Goal: Task Accomplishment & Management: Use online tool/utility

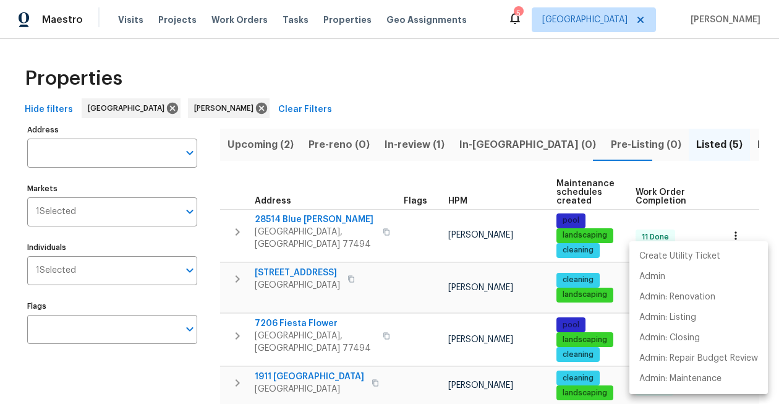
scroll to position [89, 0]
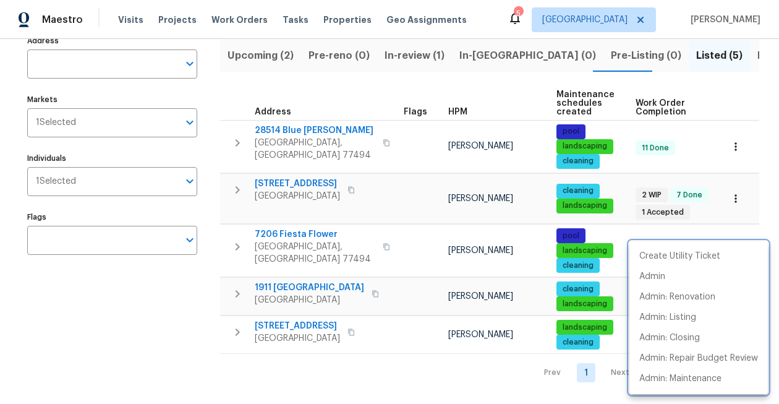
click at [185, 307] on div at bounding box center [389, 202] width 779 height 404
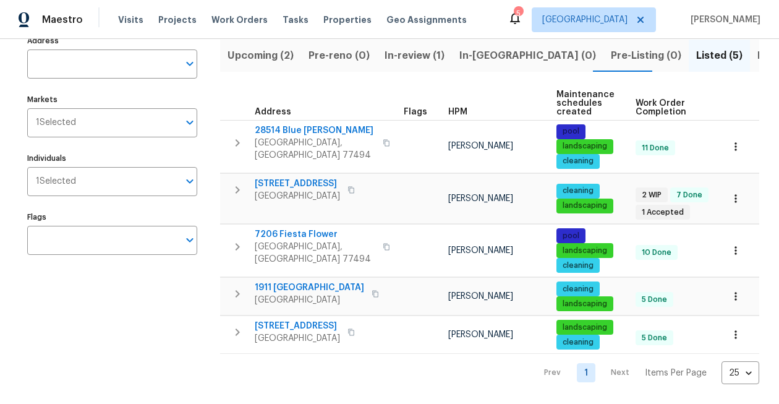
scroll to position [0, 96]
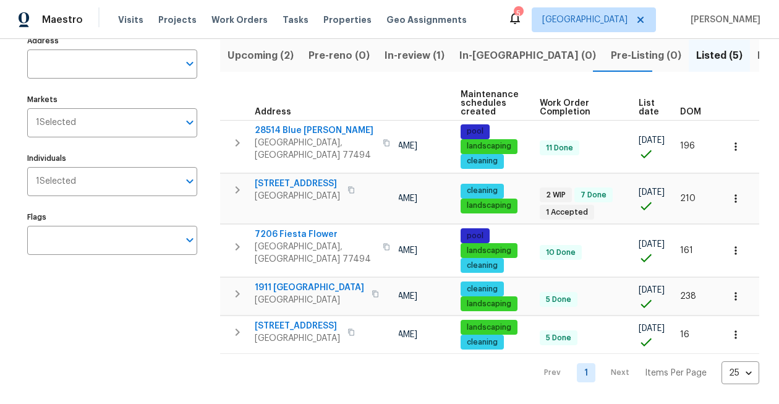
click at [758, 53] on span "Resale (5)" at bounding box center [782, 55] width 48 height 17
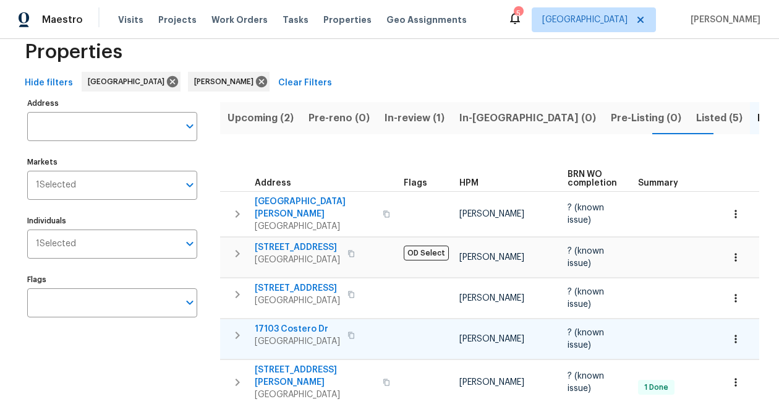
scroll to position [62, 0]
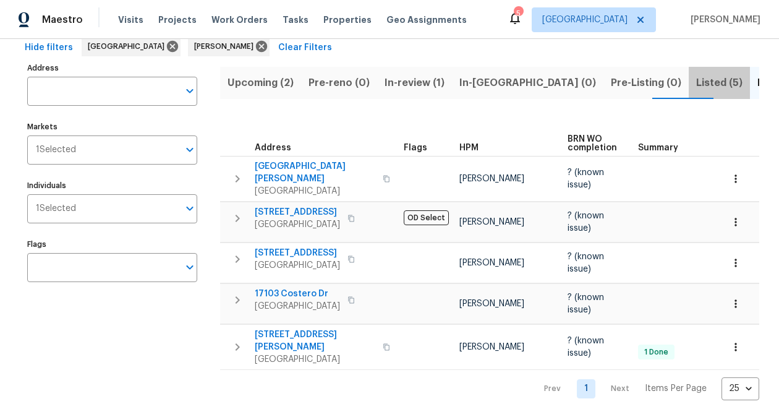
click at [697, 77] on span "Listed (5)" at bounding box center [720, 82] width 46 height 17
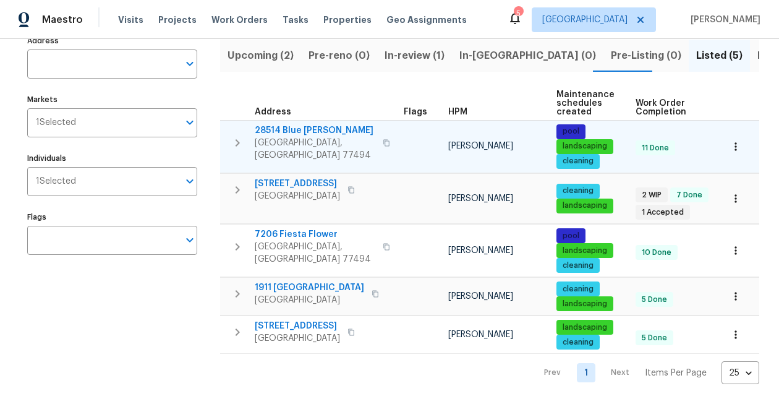
scroll to position [89, 0]
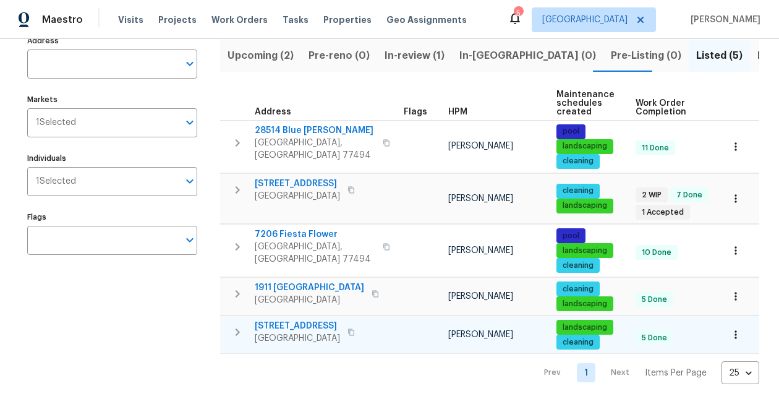
click at [321, 328] on span "[STREET_ADDRESS]" at bounding box center [297, 326] width 85 height 12
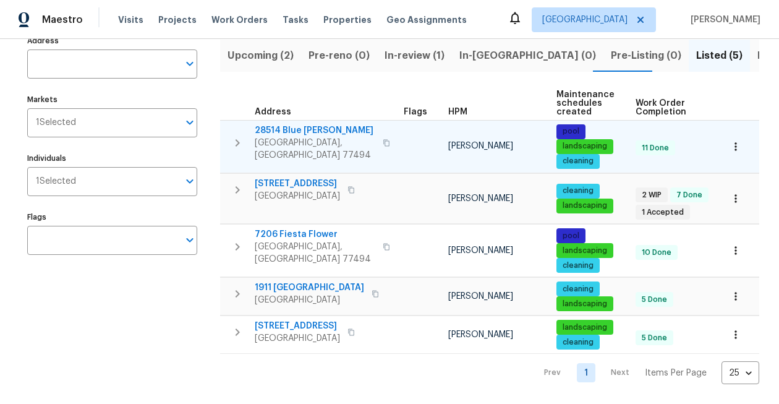
scroll to position [0, 96]
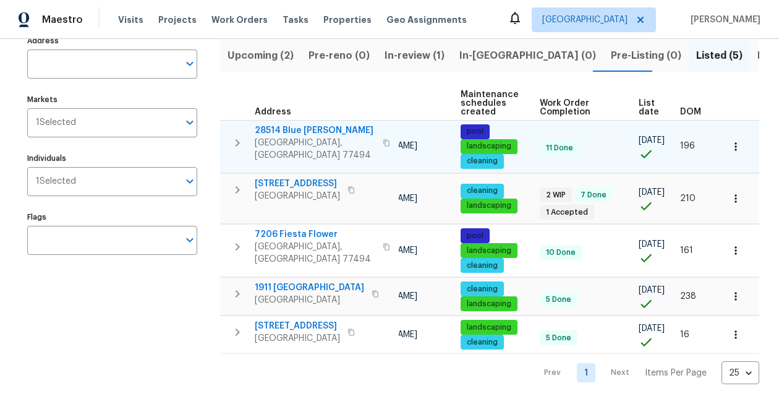
click at [739, 147] on icon "button" at bounding box center [736, 146] width 12 height 12
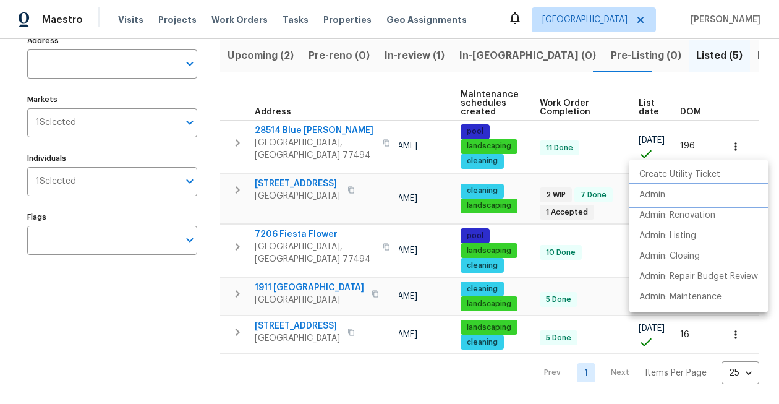
click at [647, 192] on p "Admin" at bounding box center [653, 195] width 26 height 13
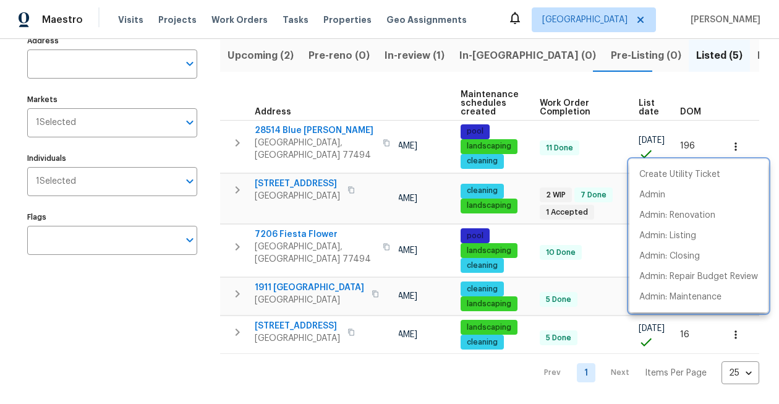
click at [362, 94] on div at bounding box center [389, 202] width 779 height 404
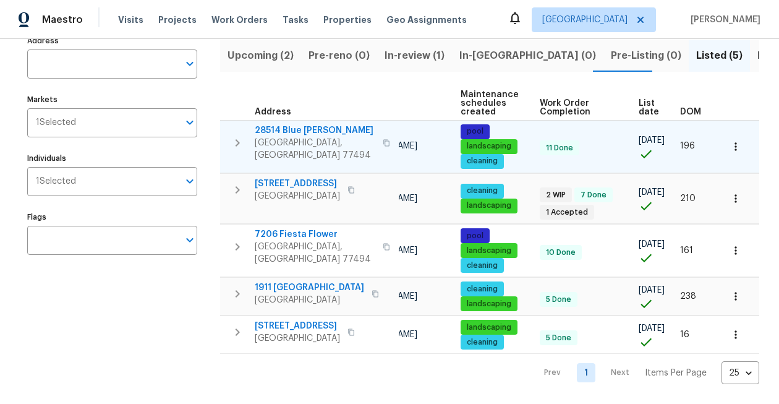
click at [740, 144] on icon "button" at bounding box center [736, 146] width 12 height 12
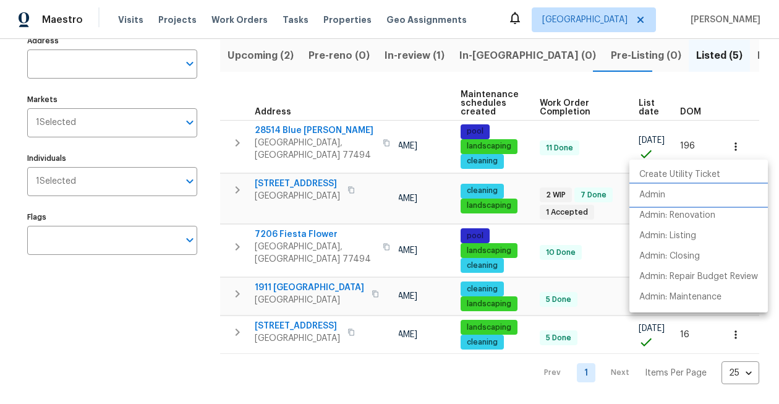
click at [682, 195] on li "Admin" at bounding box center [699, 195] width 139 height 20
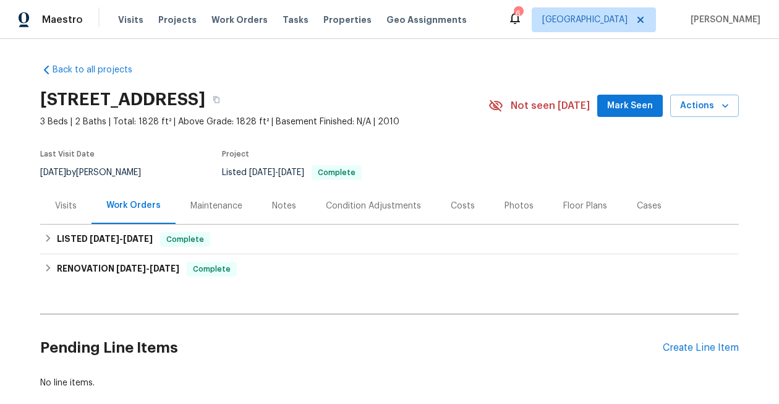
scroll to position [54, 0]
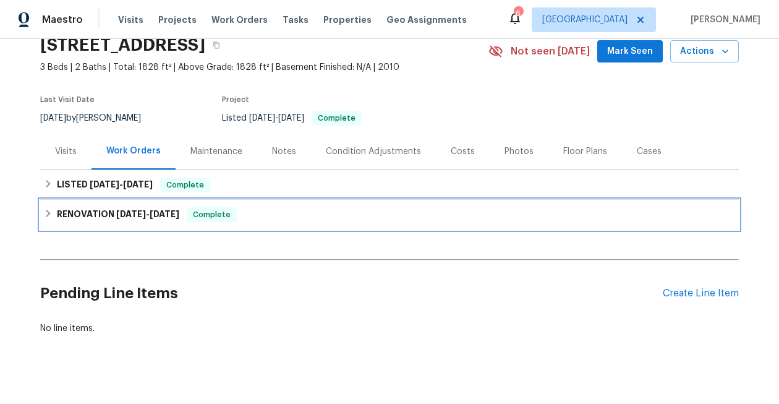
click at [160, 218] on span "[DATE]" at bounding box center [165, 214] width 30 height 9
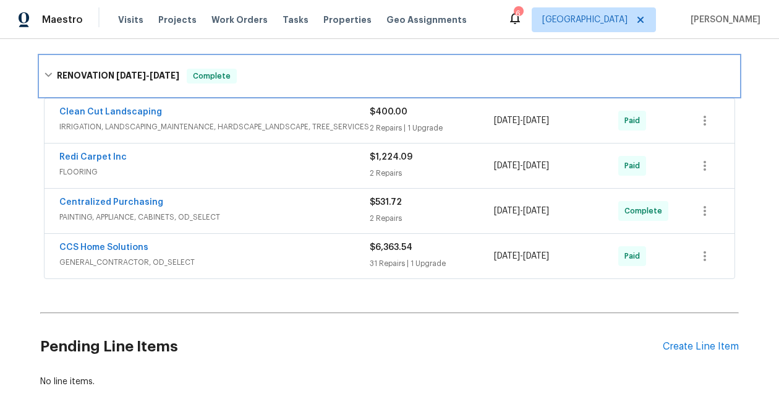
scroll to position [214, 0]
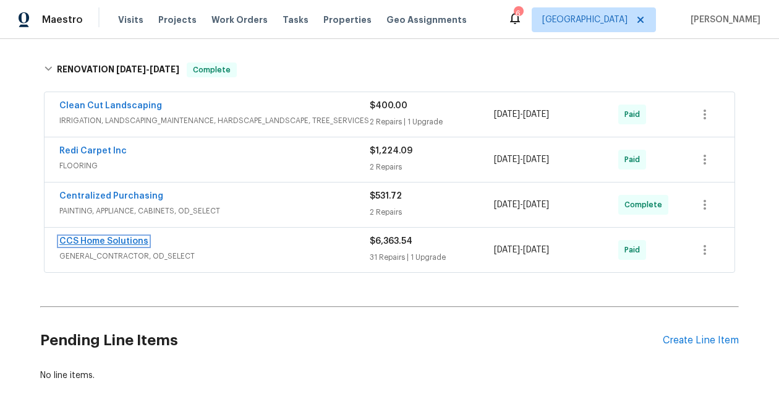
click at [127, 238] on link "CCS Home Solutions" at bounding box center [103, 241] width 89 height 9
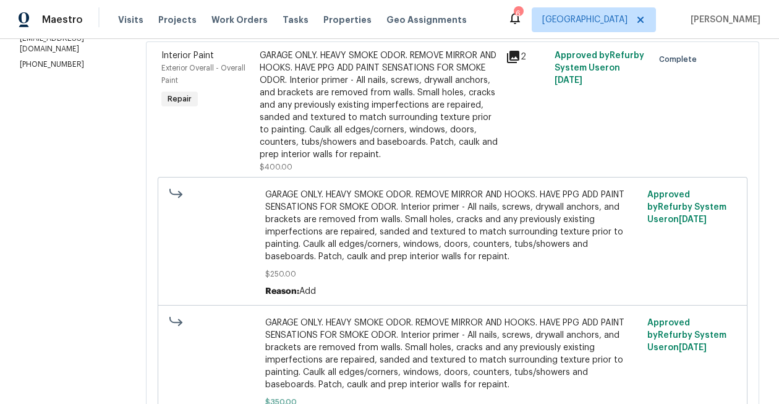
scroll to position [194, 0]
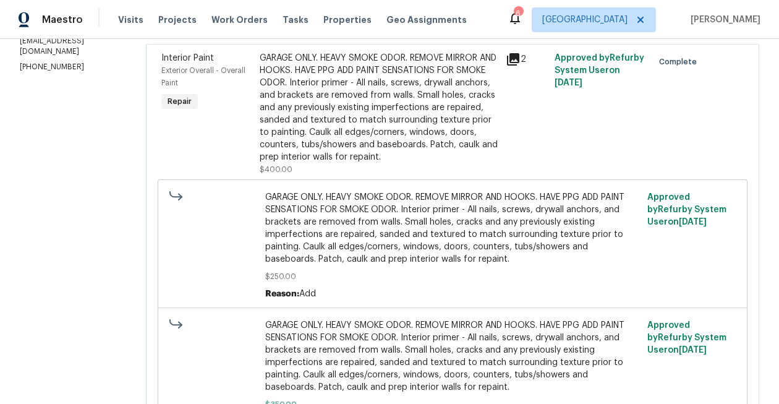
click at [363, 85] on div "GARAGE ONLY. HEAVY SMOKE ODOR. REMOVE MIRROR AND HOOKS. HAVE PPG ADD PAINT SENS…" at bounding box center [379, 107] width 239 height 111
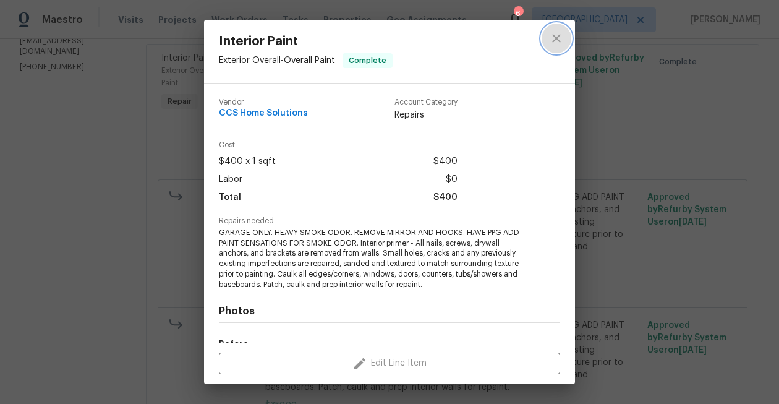
click at [559, 34] on icon "close" at bounding box center [556, 38] width 15 height 15
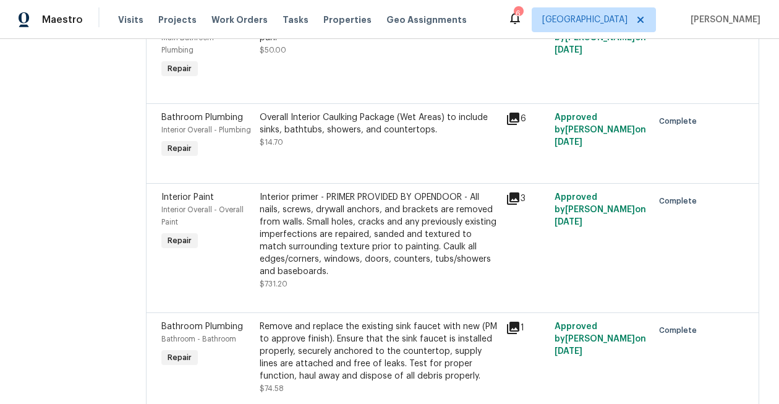
scroll to position [2542, 0]
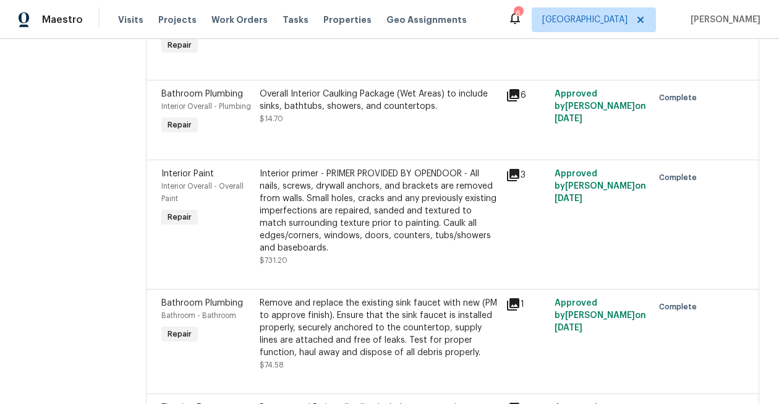
click at [428, 225] on div "Interior primer - PRIMER PROVIDED BY OPENDOOR - All nails, screws, drywall anch…" at bounding box center [379, 211] width 239 height 87
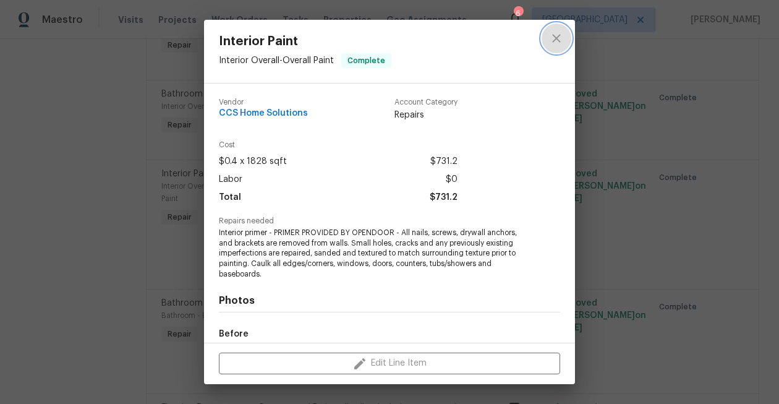
click at [559, 40] on icon "close" at bounding box center [556, 38] width 8 height 8
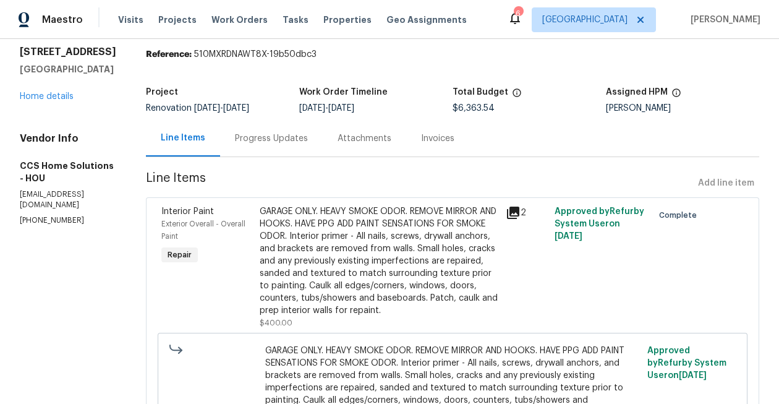
scroll to position [42, 0]
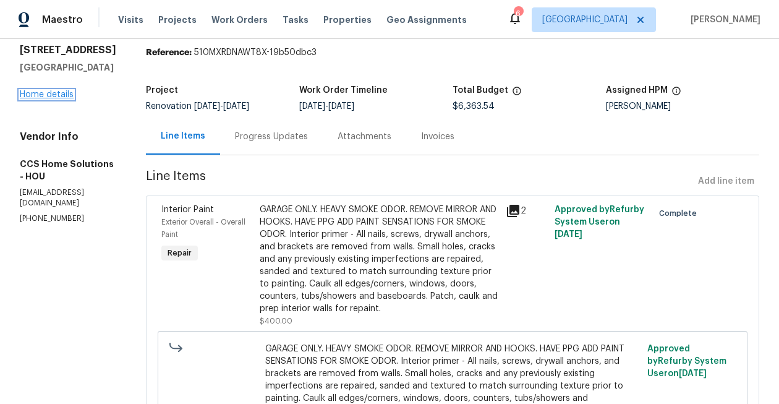
click at [51, 96] on link "Home details" at bounding box center [47, 94] width 54 height 9
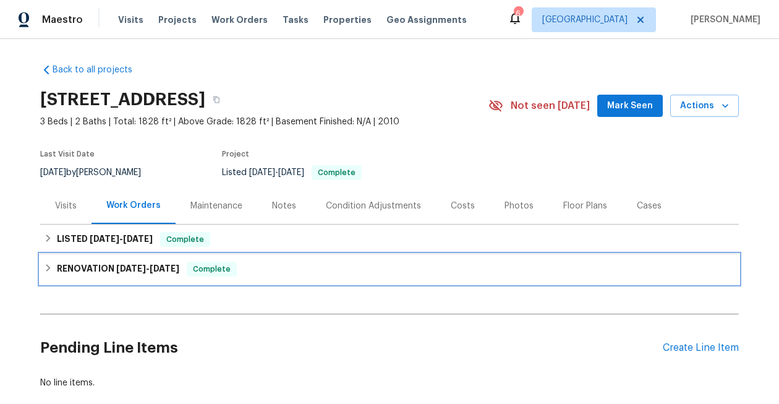
click at [153, 274] on h6 "RENOVATION [DATE] - [DATE]" at bounding box center [118, 269] width 122 height 15
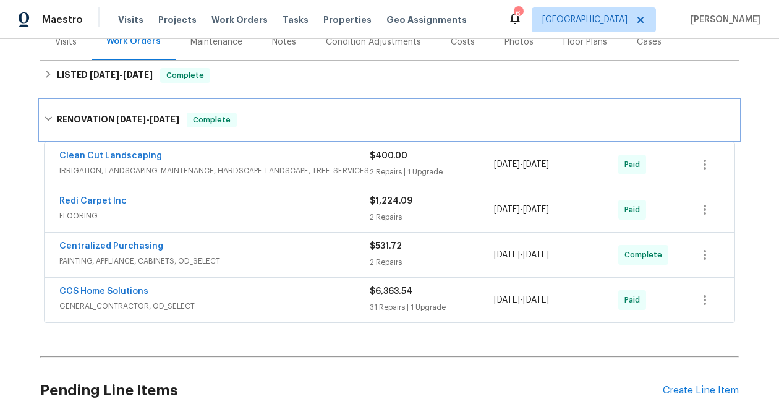
scroll to position [173, 0]
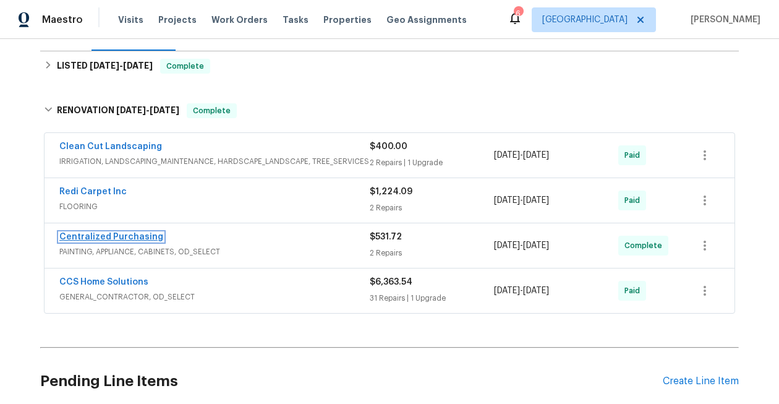
click at [140, 235] on link "Centralized Purchasing" at bounding box center [111, 237] width 104 height 9
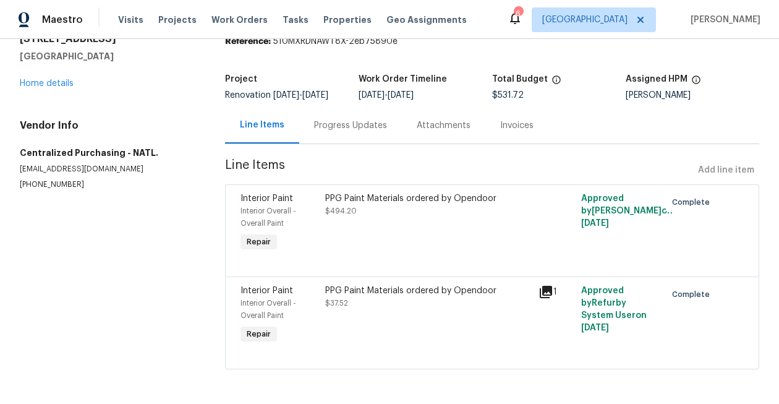
scroll to position [63, 0]
click at [380, 200] on div "PPG Paint Materials ordered by Opendoor" at bounding box center [427, 198] width 205 height 12
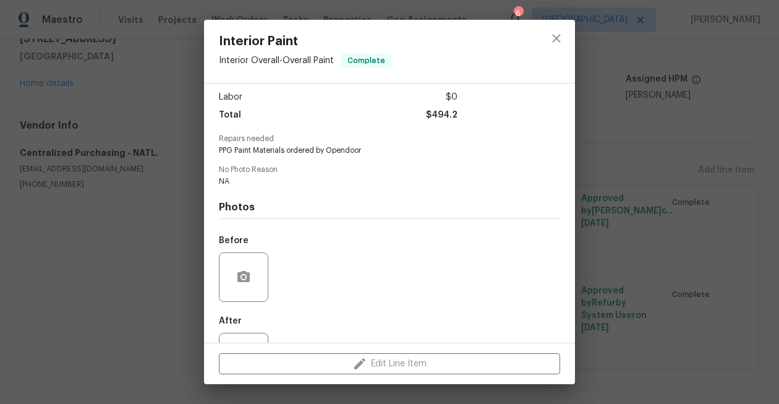
scroll to position [0, 0]
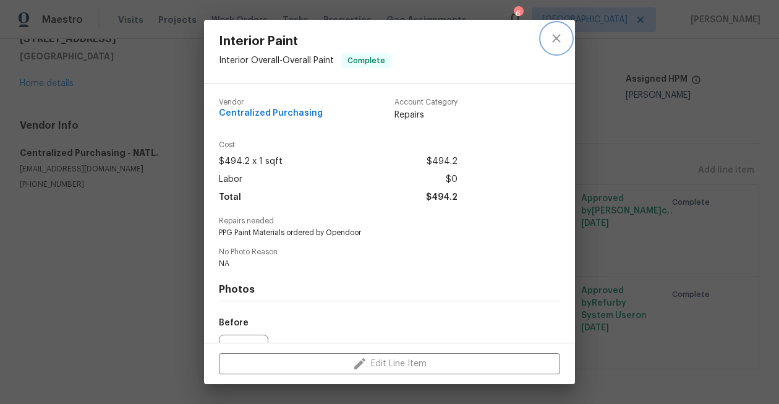
click at [552, 45] on icon "close" at bounding box center [556, 38] width 15 height 15
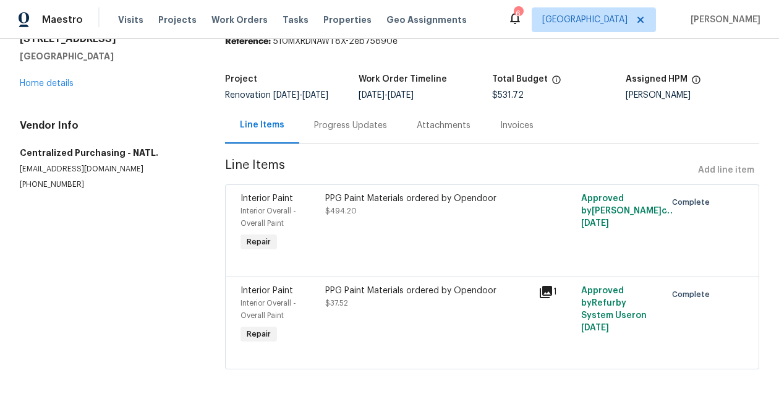
click at [551, 293] on icon at bounding box center [546, 292] width 15 height 15
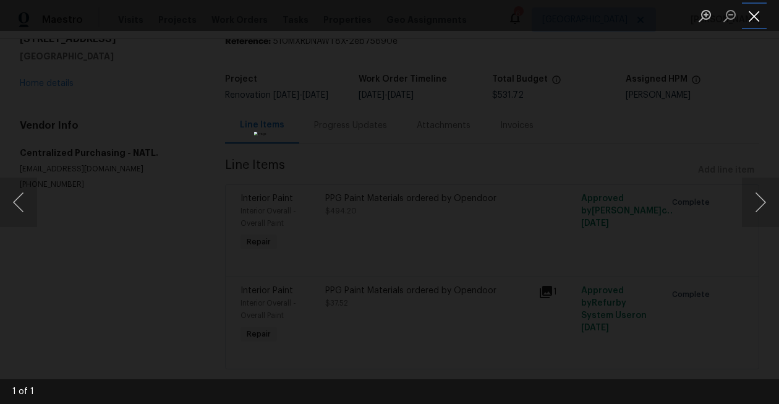
click at [756, 21] on button "Close lightbox" at bounding box center [754, 16] width 25 height 22
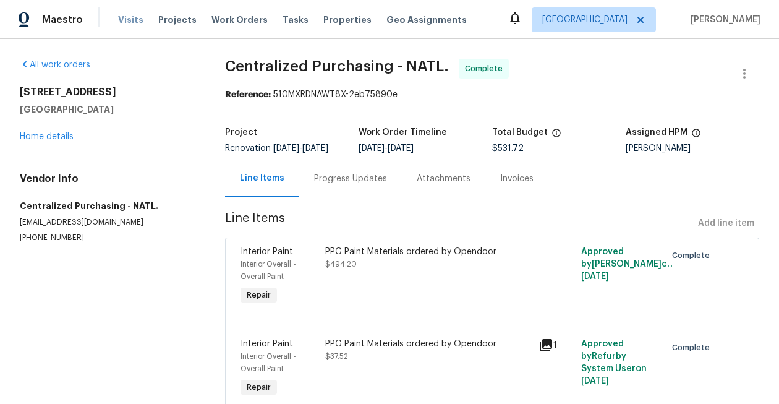
click at [129, 19] on span "Visits" at bounding box center [130, 20] width 25 height 12
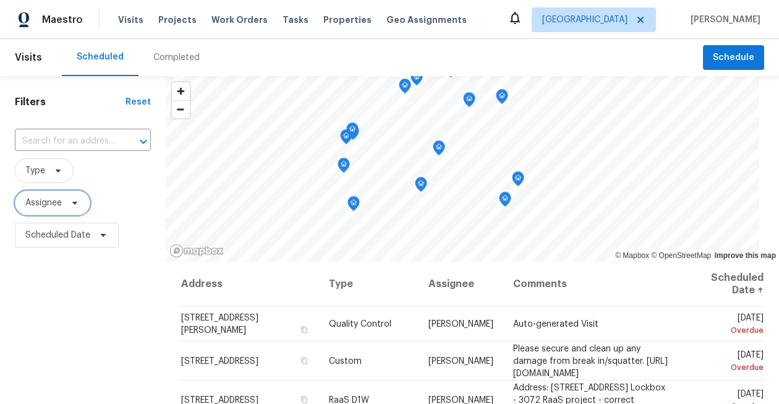
click at [45, 204] on span "Assignee" at bounding box center [43, 203] width 36 height 12
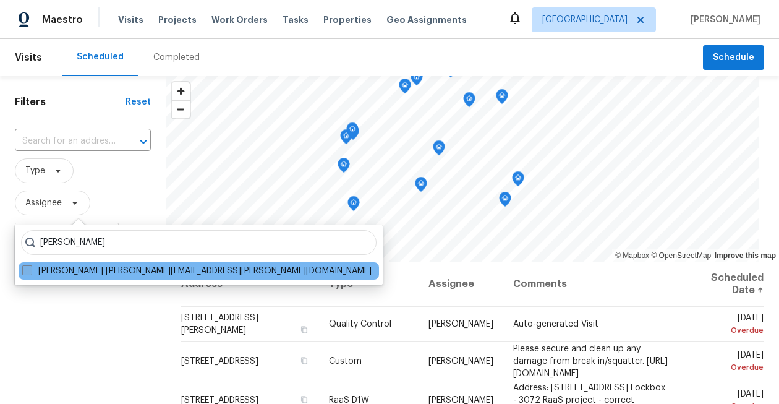
type input "[PERSON_NAME]"
click at [25, 271] on span at bounding box center [27, 270] width 10 height 10
click at [25, 271] on input "[PERSON_NAME] [PERSON_NAME][EMAIL_ADDRESS][PERSON_NAME][DOMAIN_NAME]" at bounding box center [26, 269] width 8 height 8
checkbox input "true"
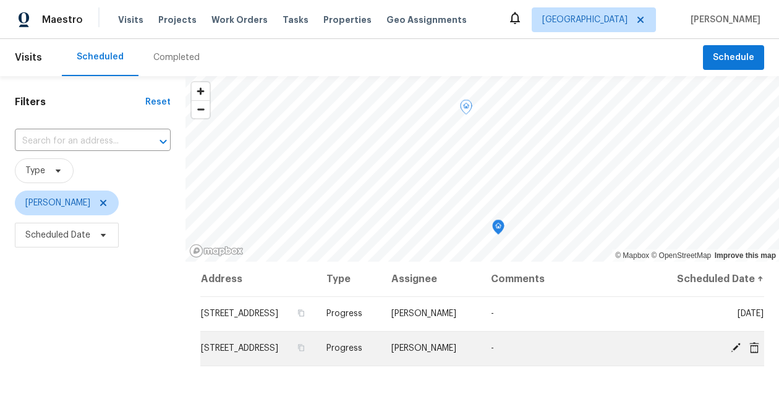
click at [268, 353] on span "[STREET_ADDRESS]" at bounding box center [239, 348] width 77 height 9
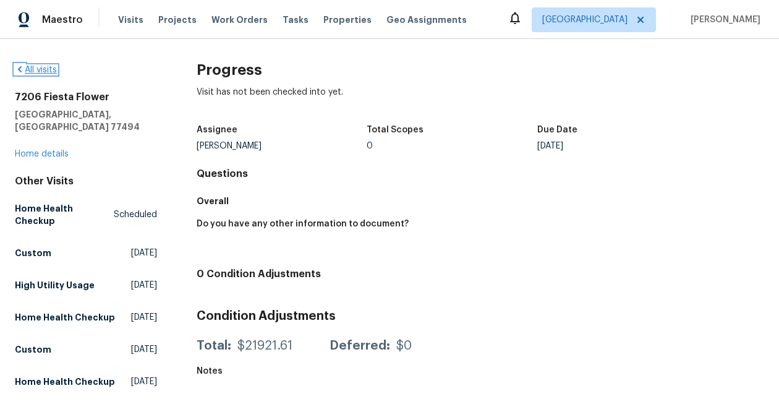
click at [41, 72] on link "All visits" at bounding box center [36, 70] width 42 height 9
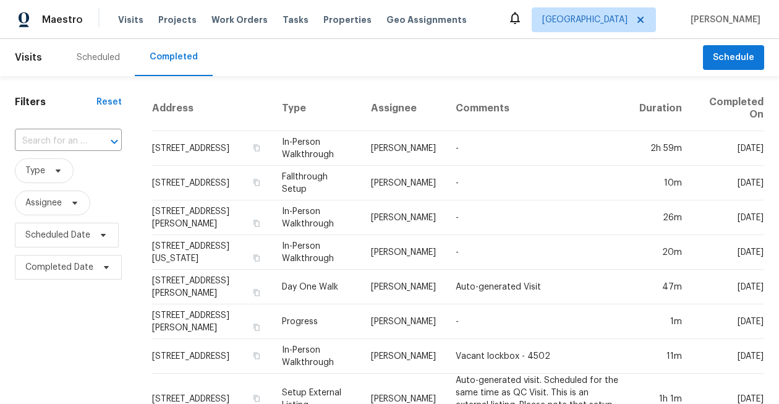
click at [103, 54] on div "Scheduled" at bounding box center [98, 57] width 43 height 12
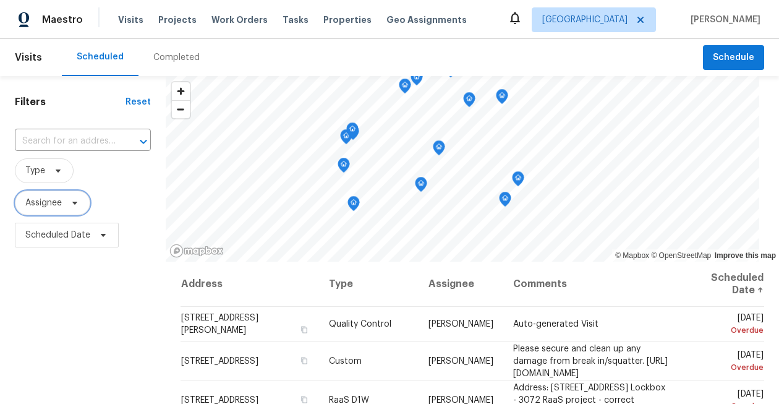
click at [56, 199] on span "Assignee" at bounding box center [43, 203] width 36 height 12
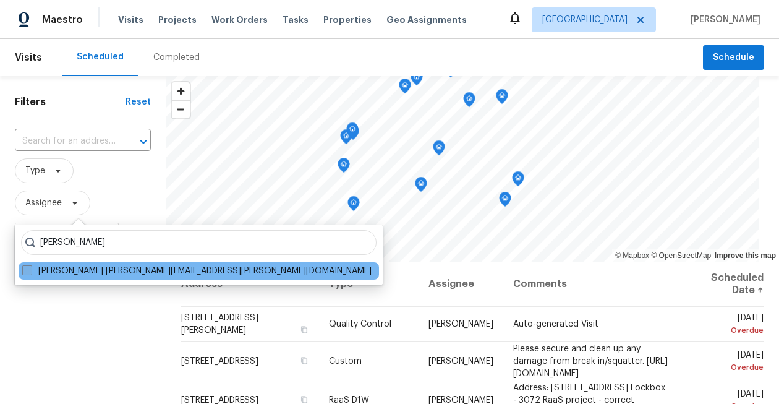
type input "[PERSON_NAME]"
click at [29, 273] on span at bounding box center [27, 270] width 10 height 10
click at [29, 273] on input "[PERSON_NAME] [PERSON_NAME][EMAIL_ADDRESS][PERSON_NAME][DOMAIN_NAME]" at bounding box center [26, 269] width 8 height 8
checkbox input "true"
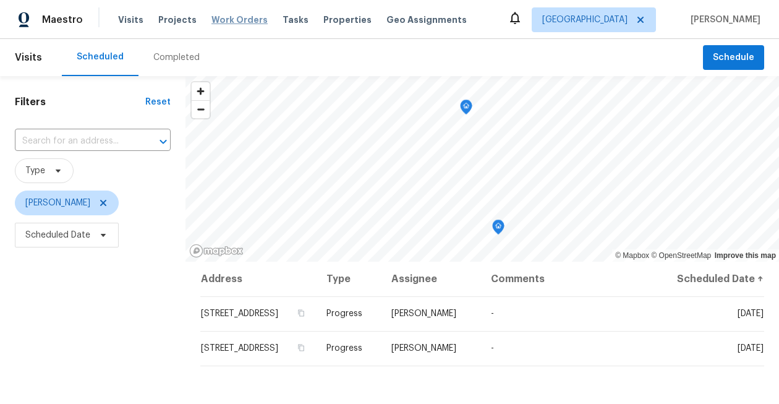
click at [234, 17] on span "Work Orders" at bounding box center [240, 20] width 56 height 12
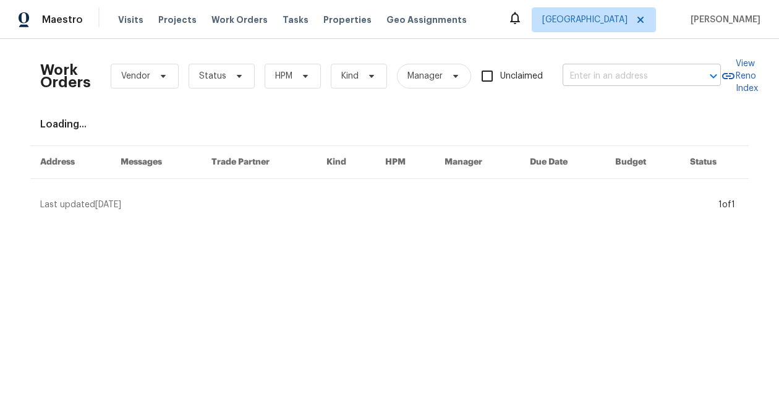
click at [601, 73] on input "text" at bounding box center [625, 76] width 124 height 19
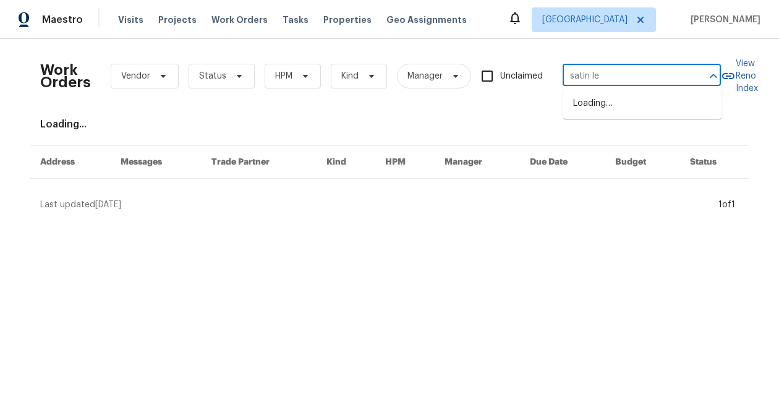
type input "satin lea"
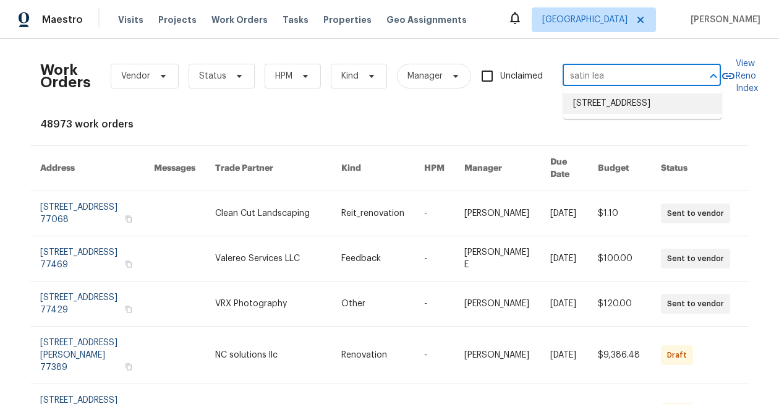
click at [621, 112] on li "[STREET_ADDRESS]" at bounding box center [643, 103] width 158 height 20
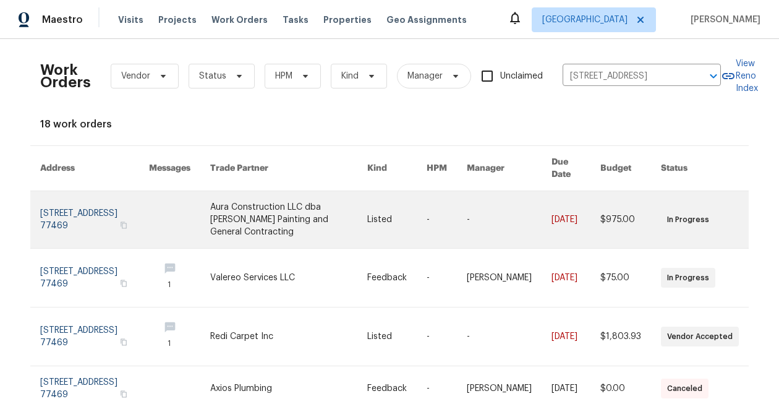
click at [247, 202] on link at bounding box center [288, 219] width 157 height 57
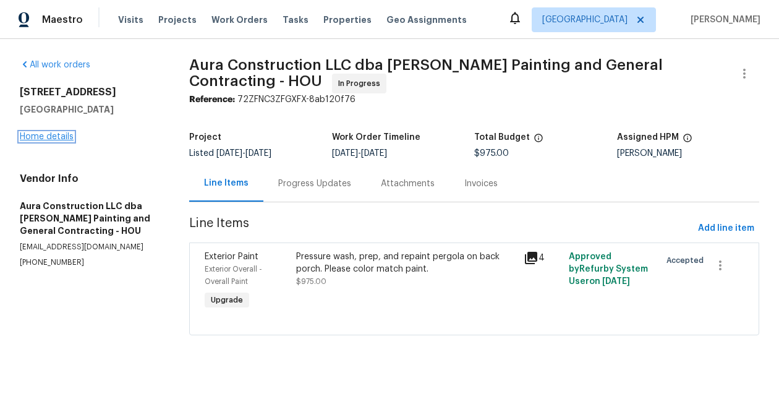
click at [48, 133] on link "Home details" at bounding box center [47, 136] width 54 height 9
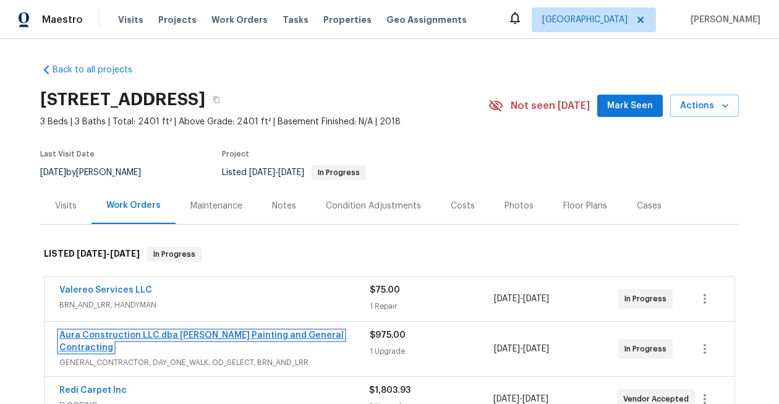
click at [133, 338] on link "Aura Construction LLC dba [PERSON_NAME] Painting and General Contracting" at bounding box center [201, 341] width 285 height 21
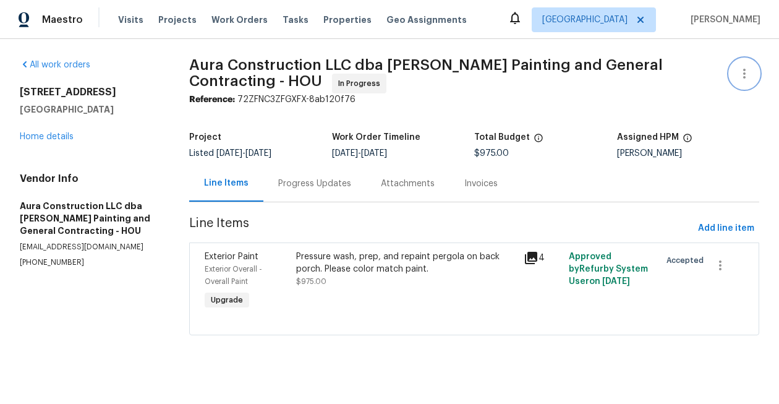
click at [751, 79] on icon "button" at bounding box center [744, 73] width 15 height 15
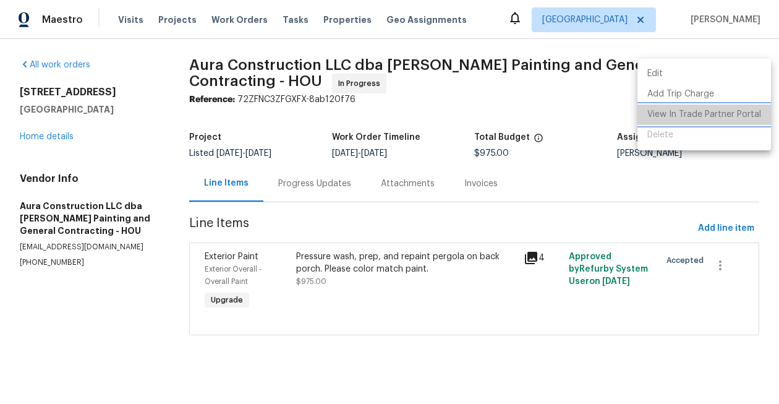
click at [744, 112] on li "View In Trade Partner Portal" at bounding box center [705, 115] width 134 height 20
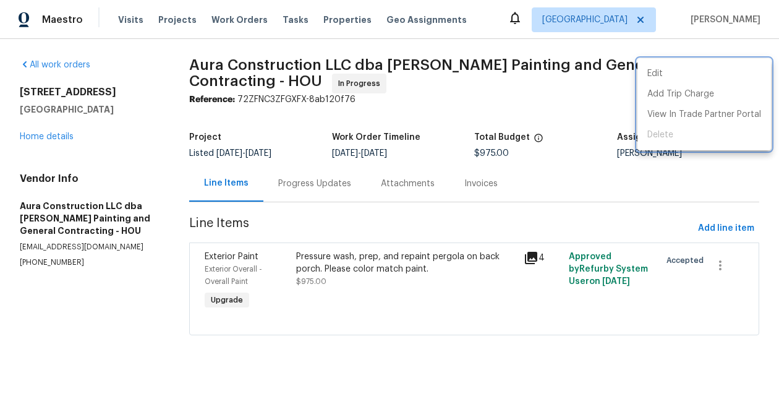
click at [127, 270] on div at bounding box center [389, 202] width 779 height 404
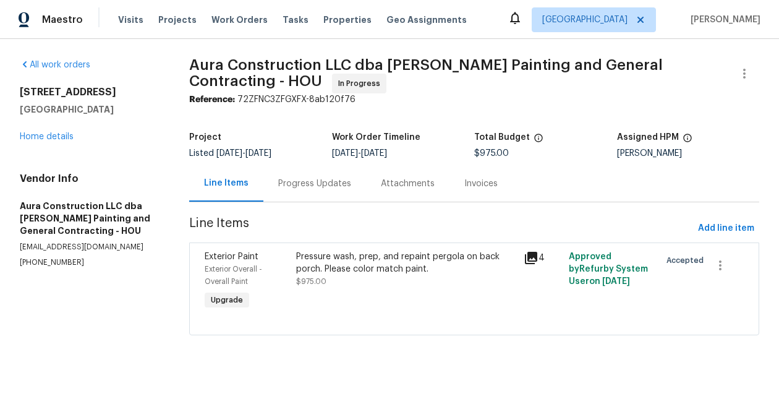
click at [49, 143] on div "All work orders [STREET_ADDRESS] Home details Vendor Info Aura Construction LLC…" at bounding box center [90, 163] width 140 height 209
click at [61, 132] on link "Home details" at bounding box center [47, 136] width 54 height 9
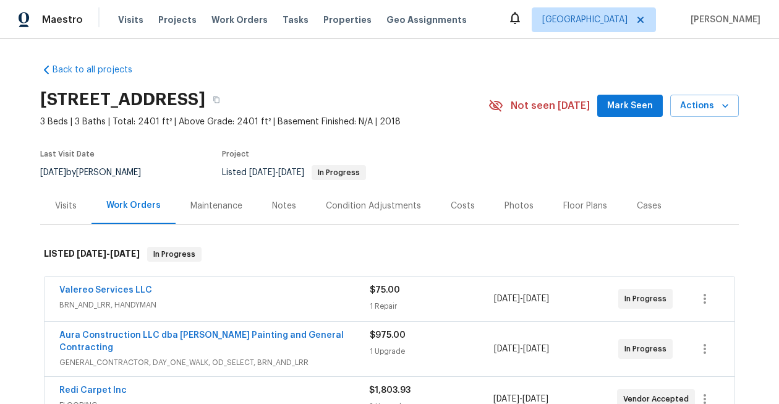
scroll to position [405, 0]
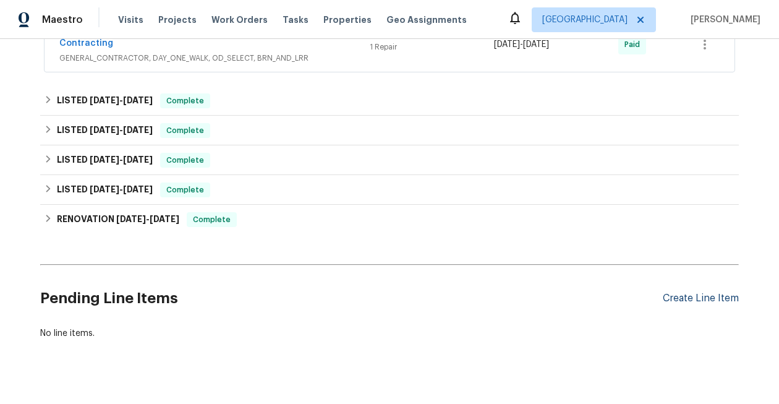
click at [705, 293] on div "Create Line Item" at bounding box center [701, 299] width 76 height 12
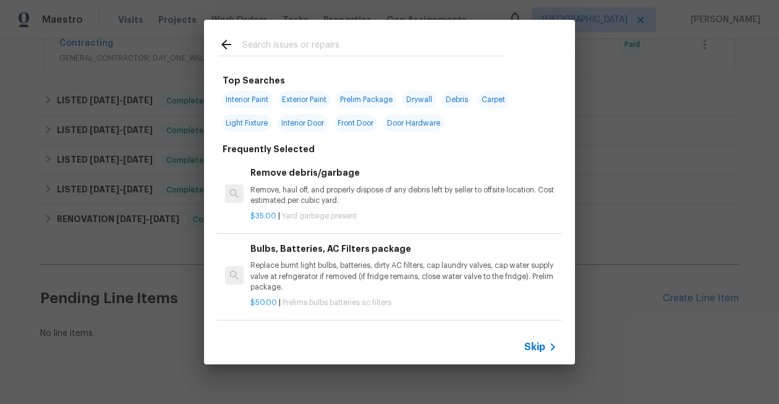
click at [262, 101] on span "Interior Paint" at bounding box center [247, 99] width 50 height 17
type input "Interior Paint"
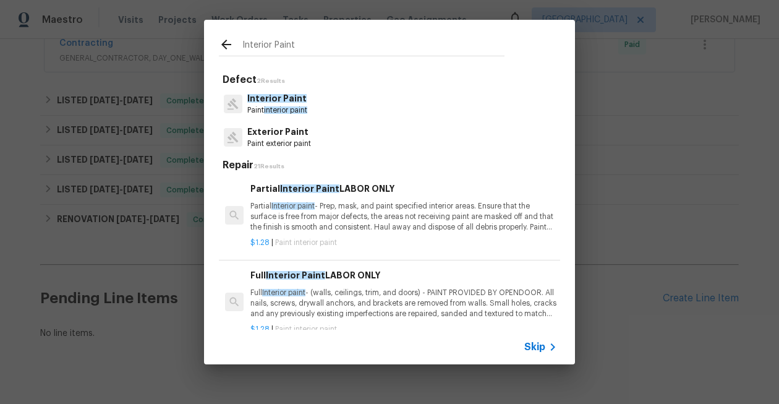
click at [338, 214] on p "Partial Interior paint - Prep, mask, and paint specified interior areas. Ensure…" at bounding box center [404, 217] width 307 height 32
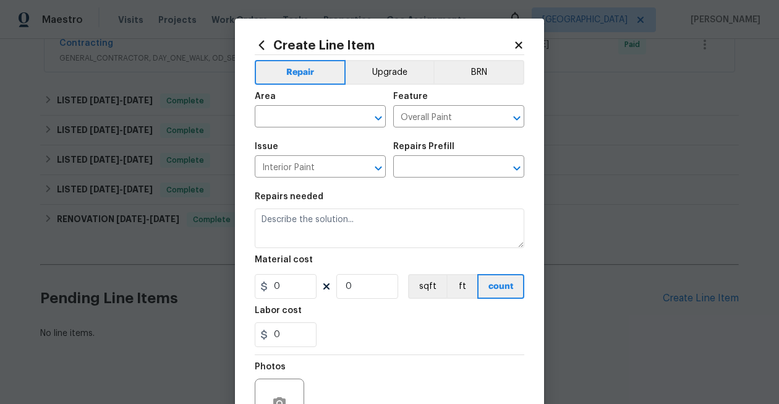
type input "Partial Interior Paint LABOR ONLY $1.28"
type textarea "Partial Interior paint - Prep, mask, and paint specified interior areas. Ensure…"
type input "1.28"
type input "1"
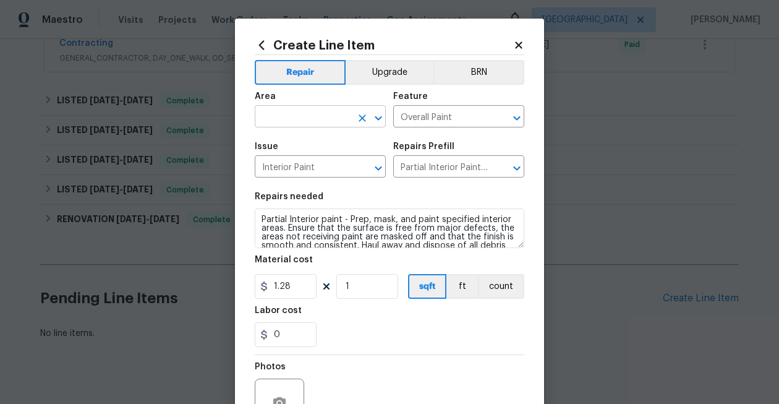
click at [300, 118] on input "text" at bounding box center [303, 117] width 97 height 19
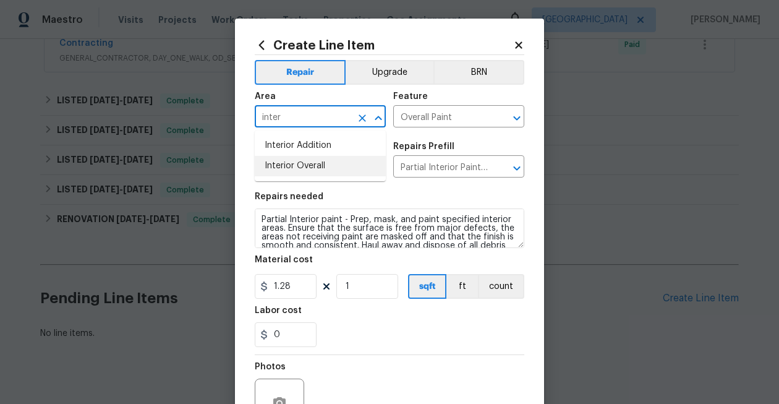
click at [315, 160] on li "Interior Overall" at bounding box center [320, 166] width 131 height 20
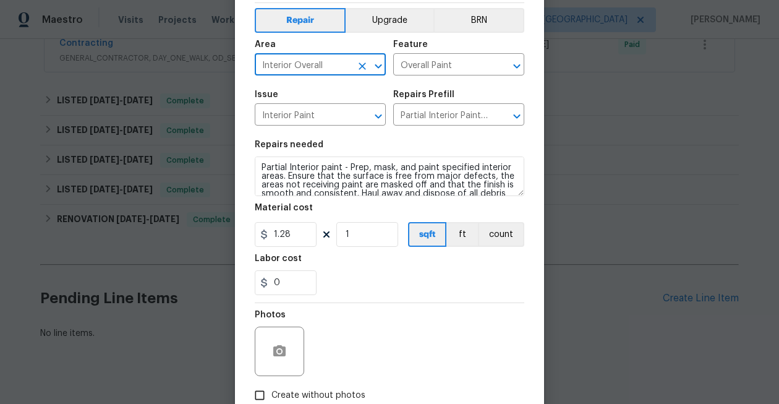
scroll to position [129, 0]
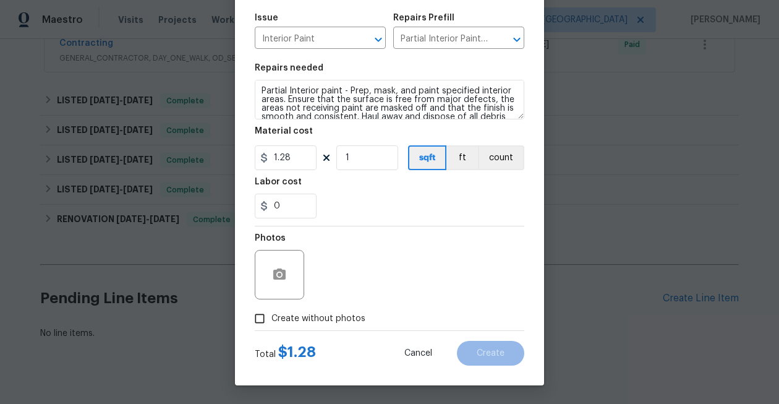
type input "Interior Overall"
click at [275, 315] on span "Create without photos" at bounding box center [319, 318] width 94 height 13
click at [272, 315] on input "Create without photos" at bounding box center [260, 319] width 24 height 24
checkbox input "true"
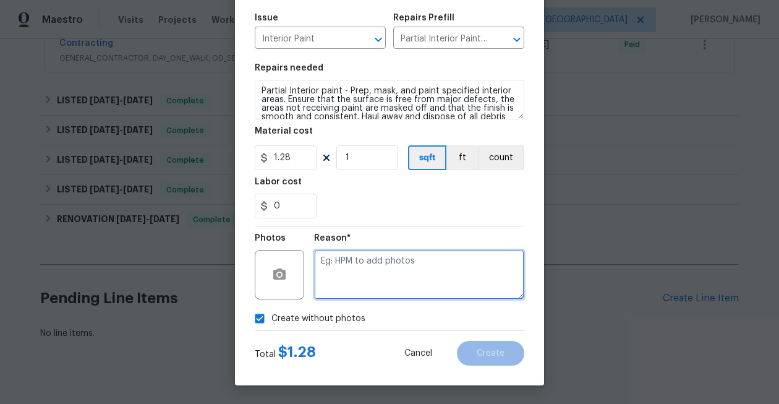
click at [358, 277] on textarea at bounding box center [419, 274] width 210 height 49
type textarea "Phto"
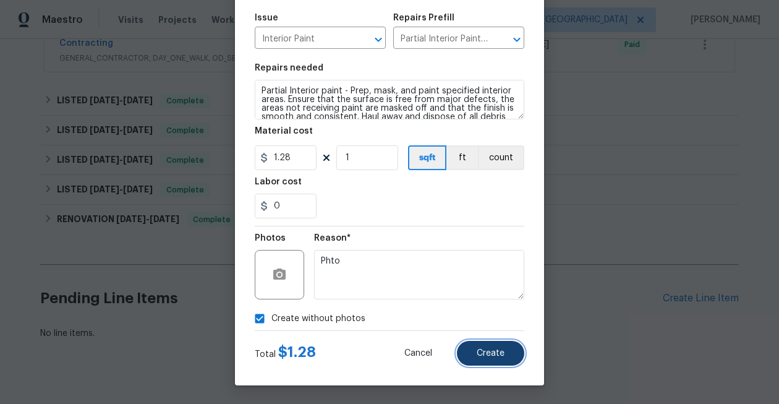
click at [503, 356] on span "Create" at bounding box center [491, 353] width 28 height 9
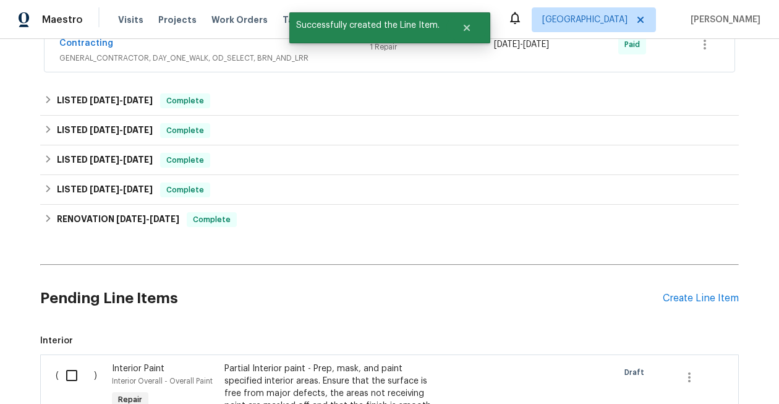
click at [77, 363] on input "checkbox" at bounding box center [76, 376] width 35 height 26
checkbox input "true"
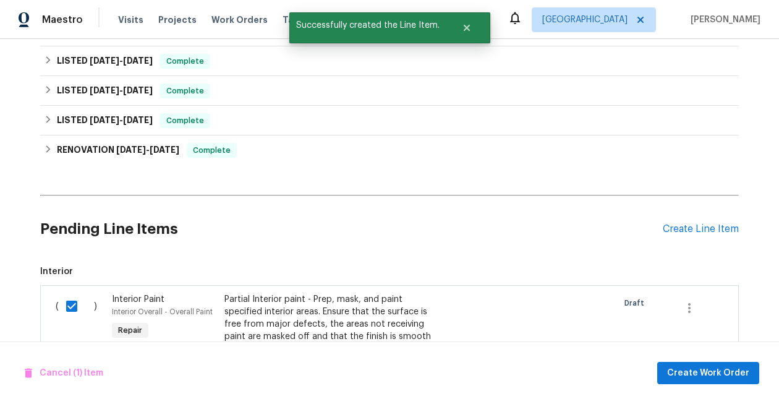
scroll to position [491, 0]
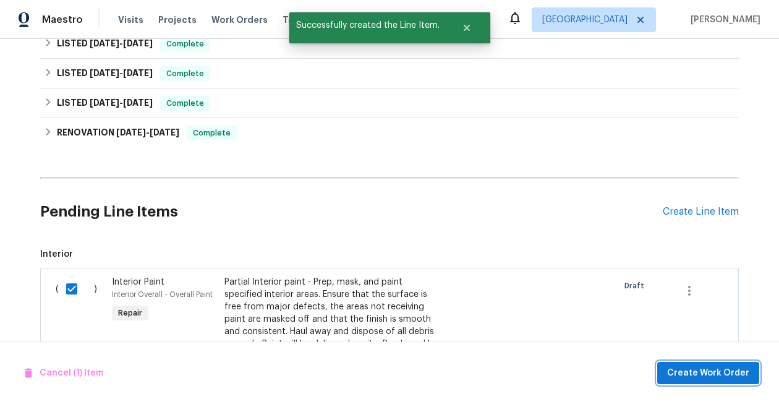
click at [726, 368] on span "Create Work Order" at bounding box center [708, 373] width 82 height 15
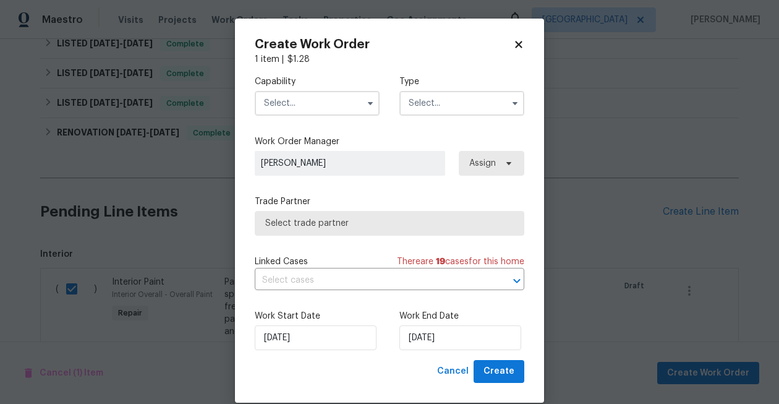
click at [317, 106] on input "text" at bounding box center [317, 103] width 125 height 25
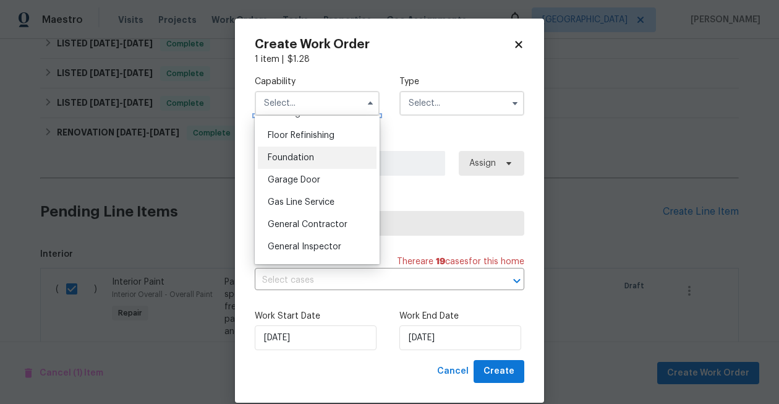
scroll to position [498, 0]
click at [318, 226] on span "General Contractor" at bounding box center [308, 223] width 80 height 9
type input "General Contractor"
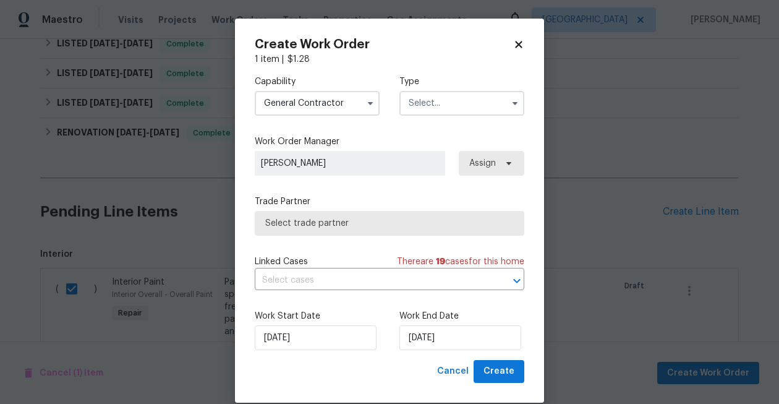
click at [473, 104] on input "text" at bounding box center [462, 103] width 125 height 25
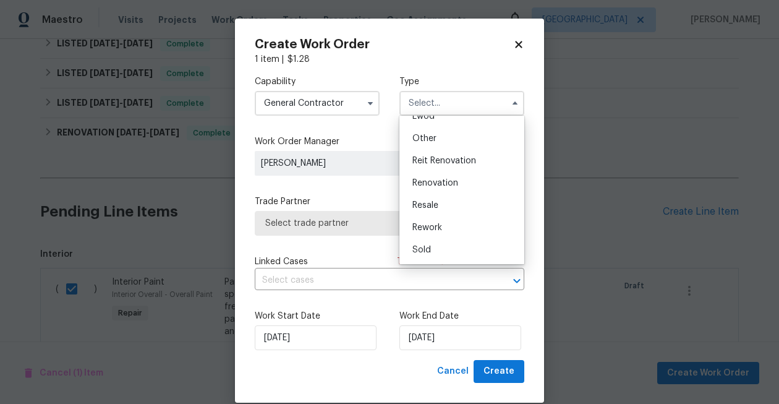
scroll to position [11, 0]
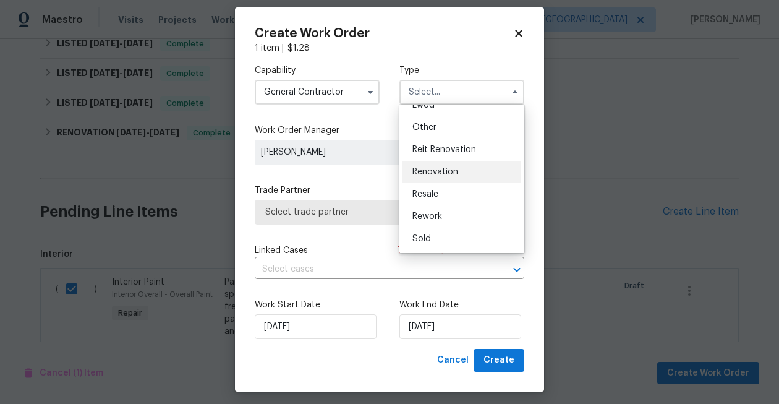
click at [460, 179] on div "Renovation" at bounding box center [462, 172] width 119 height 22
type input "Renovation"
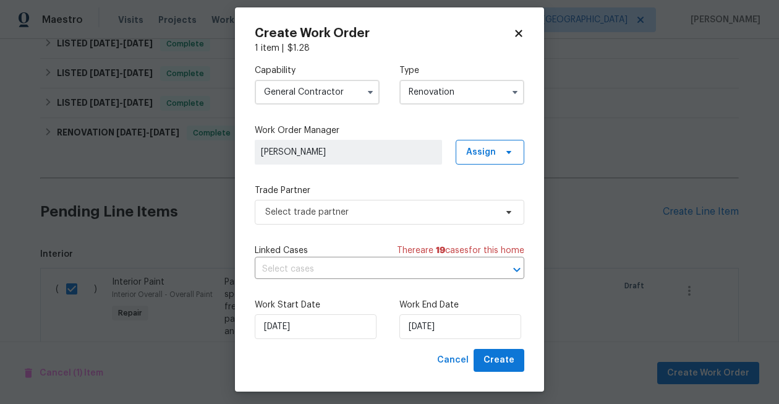
scroll to position [0, 0]
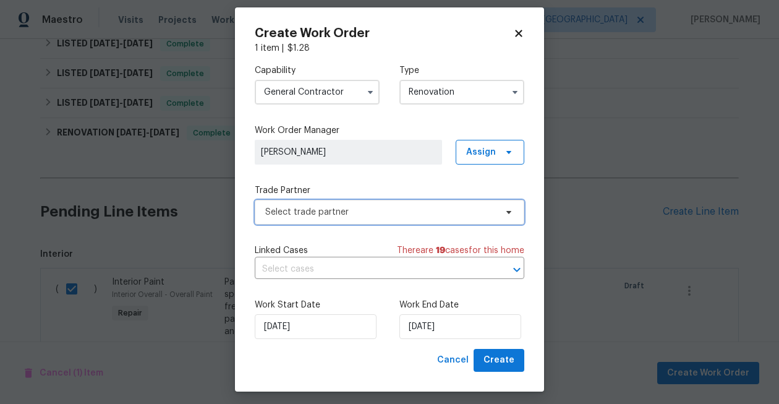
click at [372, 212] on span "Select trade partner" at bounding box center [380, 212] width 231 height 12
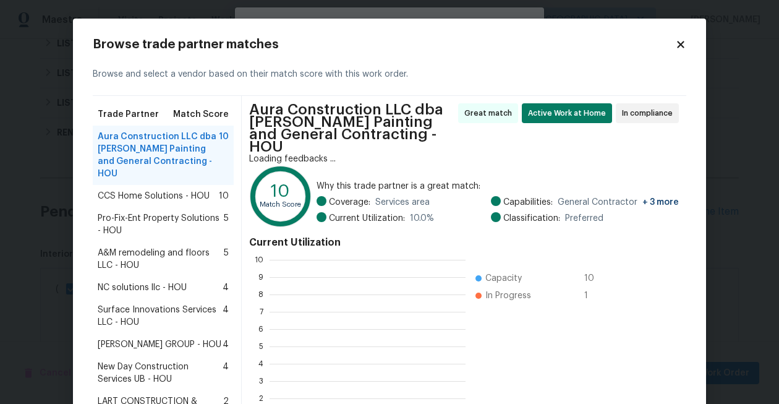
scroll to position [173, 196]
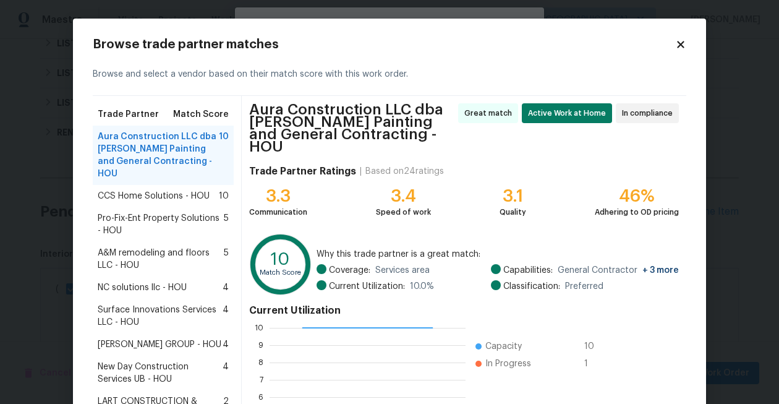
click at [684, 43] on icon at bounding box center [680, 44] width 7 height 7
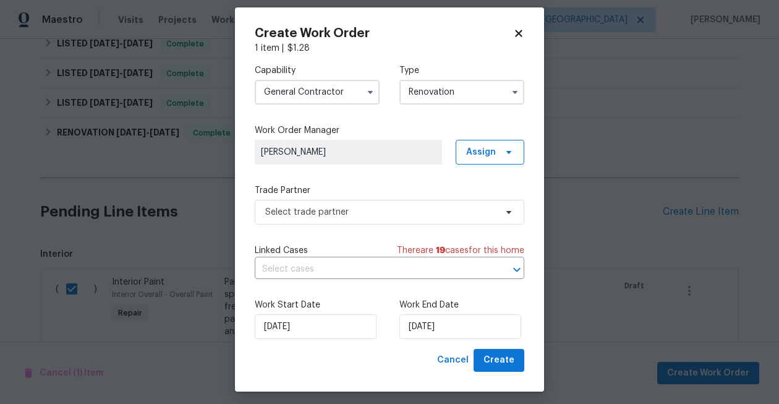
click at [521, 33] on icon at bounding box center [518, 33] width 11 height 11
checkbox input "false"
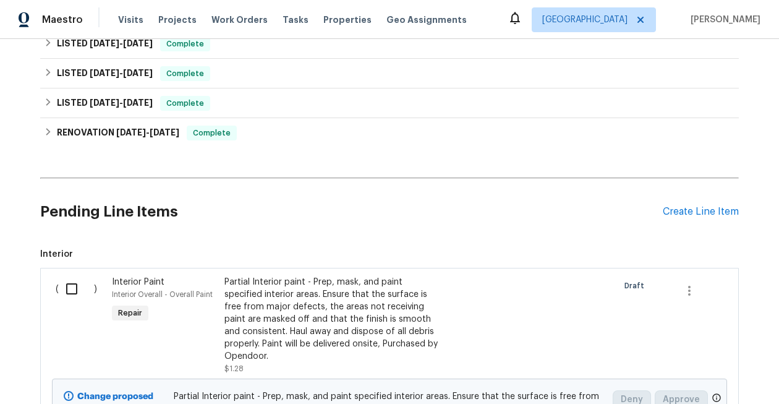
scroll to position [620, 0]
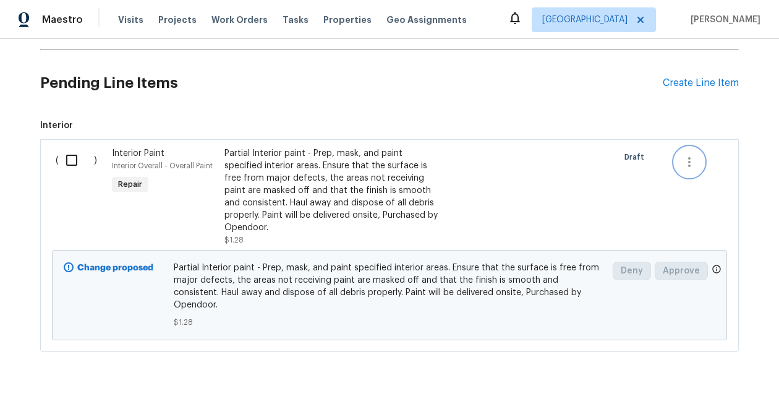
click at [690, 150] on button "button" at bounding box center [690, 162] width 30 height 30
click at [692, 147] on li "Cancel" at bounding box center [699, 142] width 48 height 20
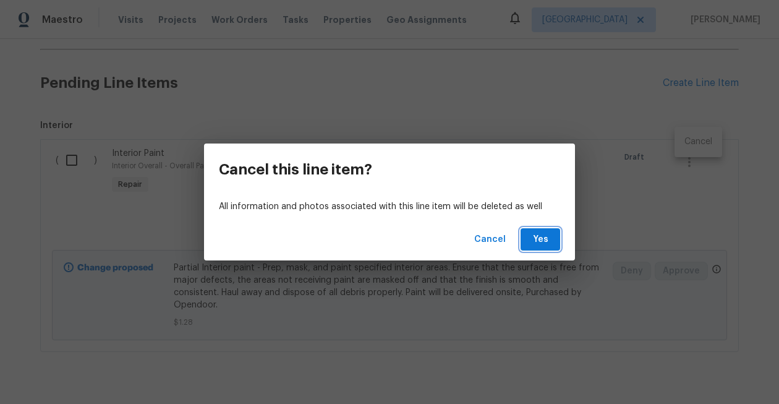
click at [548, 233] on span "Yes" at bounding box center [541, 239] width 20 height 15
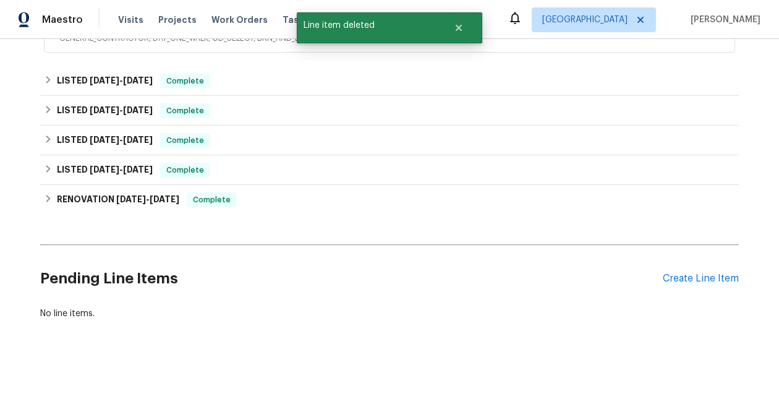
scroll to position [405, 0]
